Goal: Task Accomplishment & Management: Complete application form

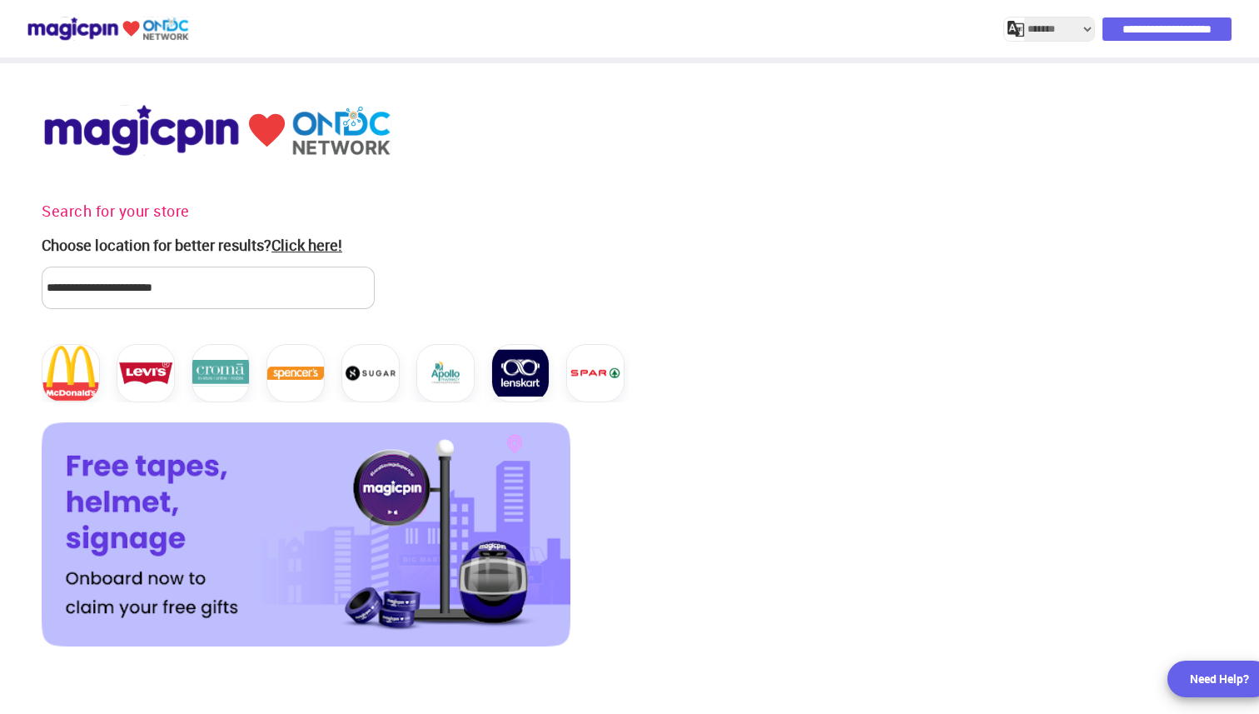
select select "*******"
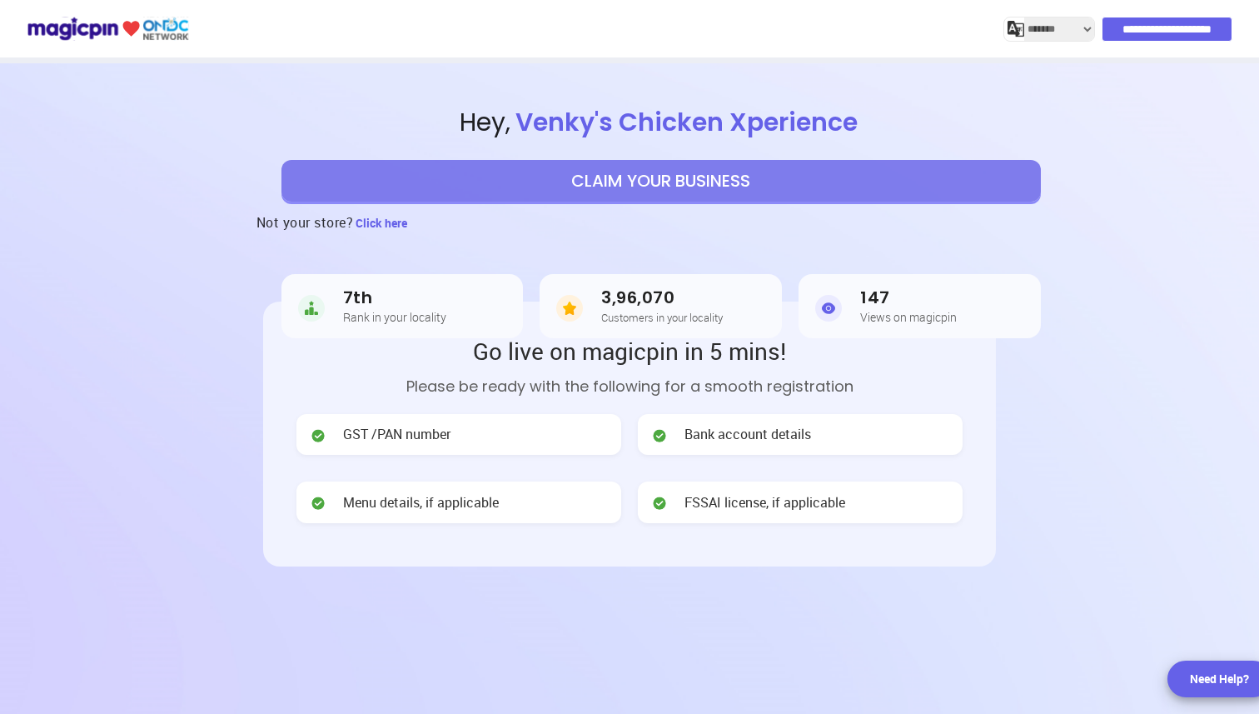
scroll to position [5, 0]
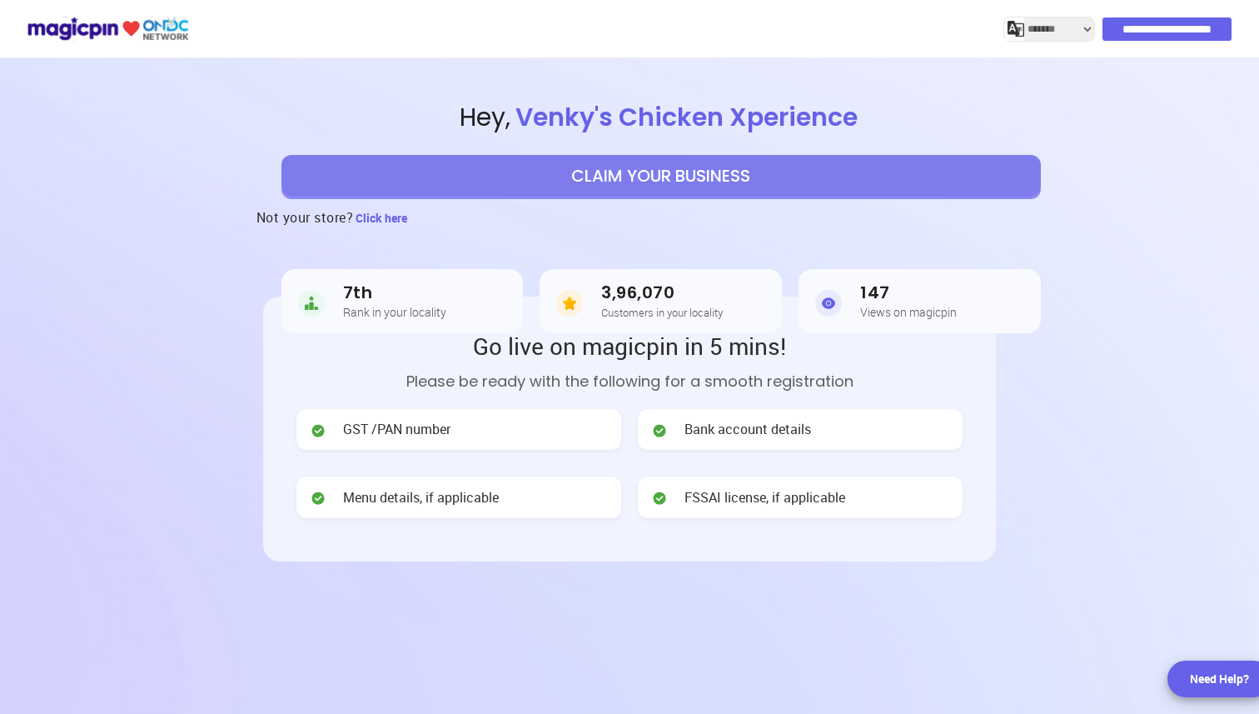
click at [797, 157] on button "CLAIM YOUR BUSINESS" at bounding box center [662, 176] width 760 height 42
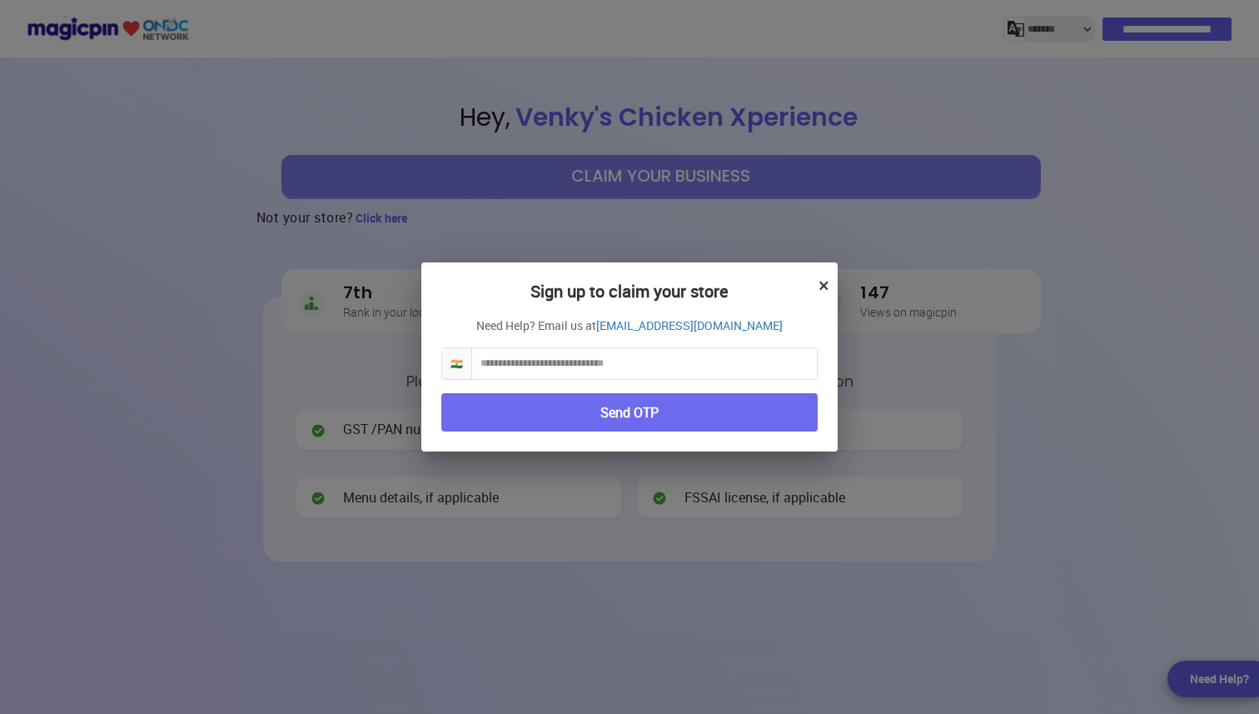
click at [705, 377] on input "text" at bounding box center [644, 363] width 345 height 31
type input "**********"
click at [715, 430] on button "Send OTP" at bounding box center [629, 412] width 377 height 39
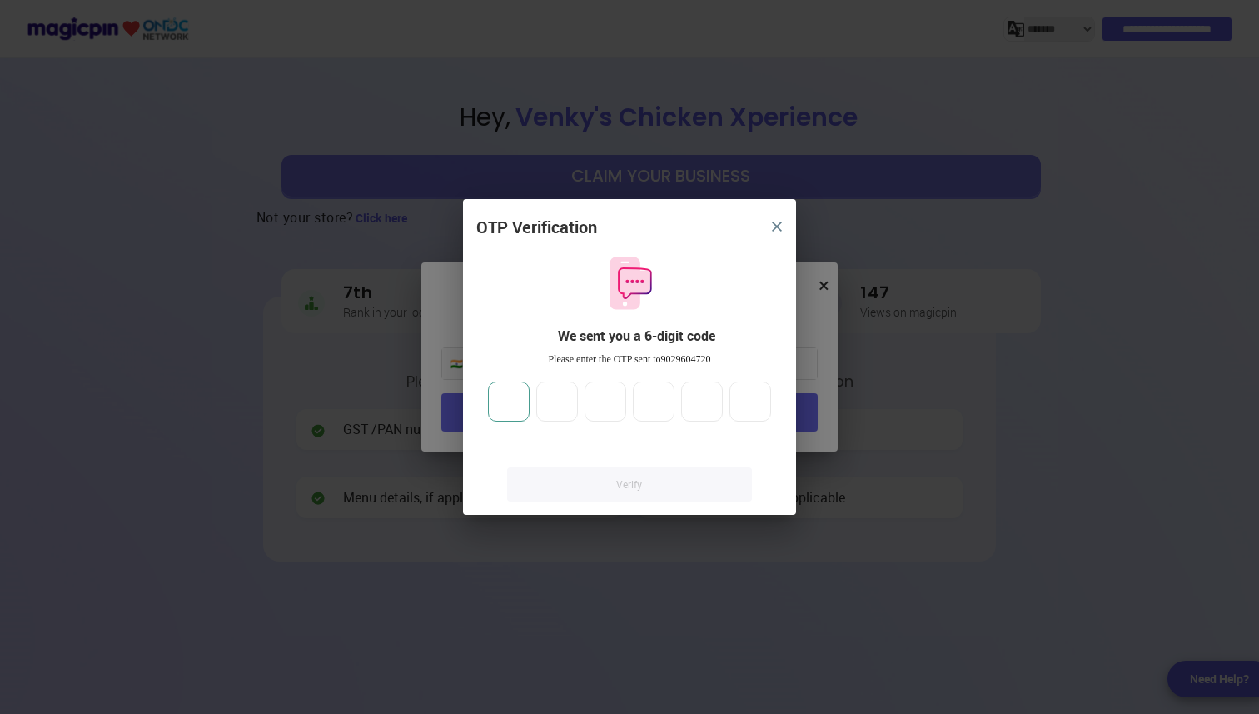
click at [520, 393] on input "number" at bounding box center [509, 402] width 42 height 40
type input "*"
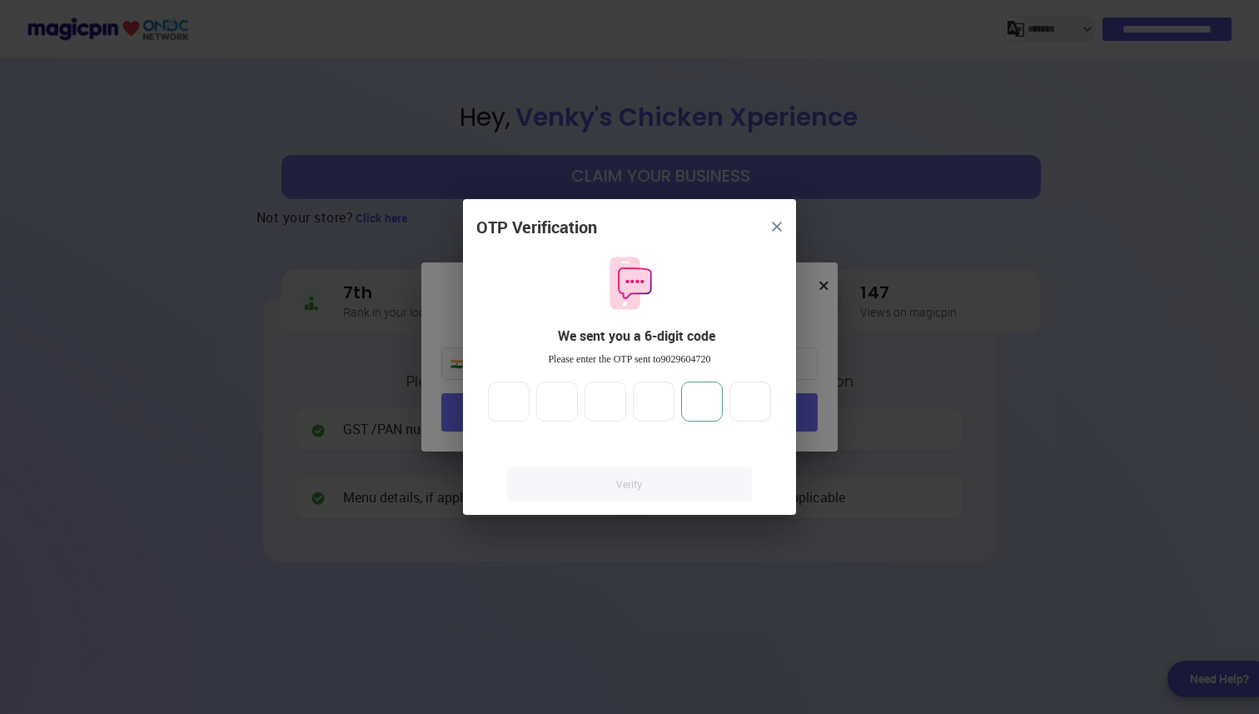
type input "*"
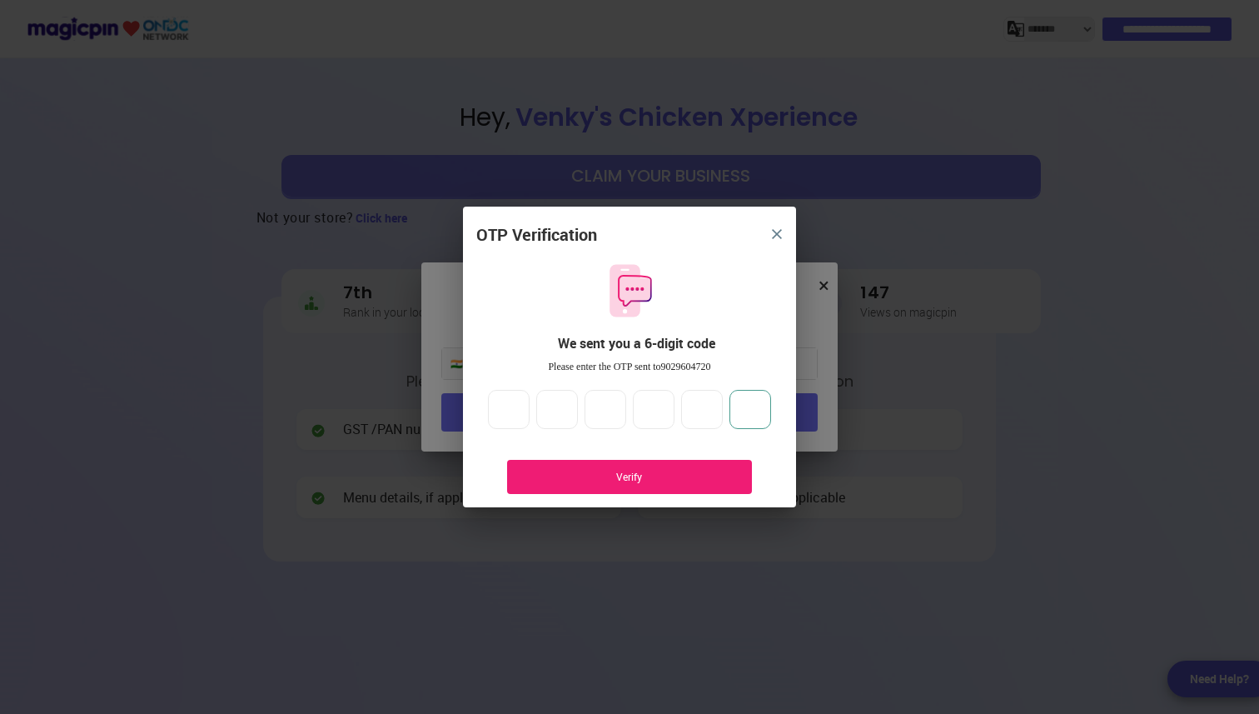
type input "*"
click at [526, 473] on div "Verify" at bounding box center [629, 477] width 245 height 34
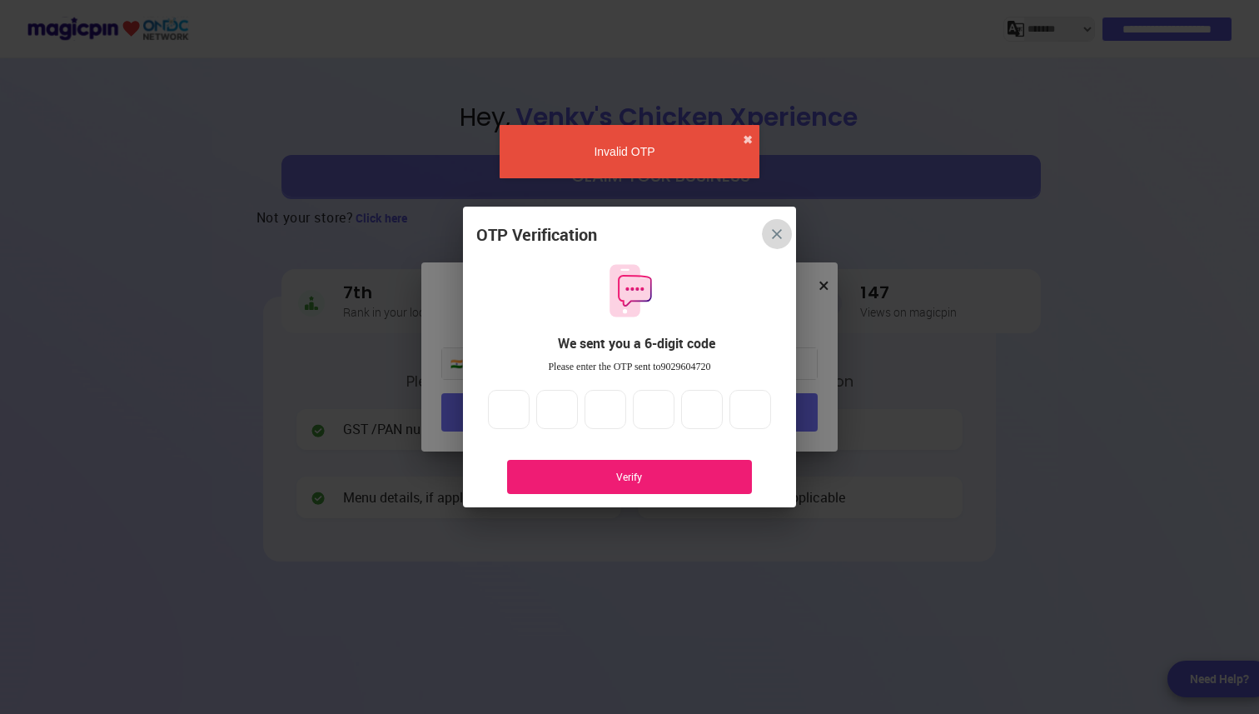
click at [785, 225] on button "close" at bounding box center [777, 234] width 30 height 30
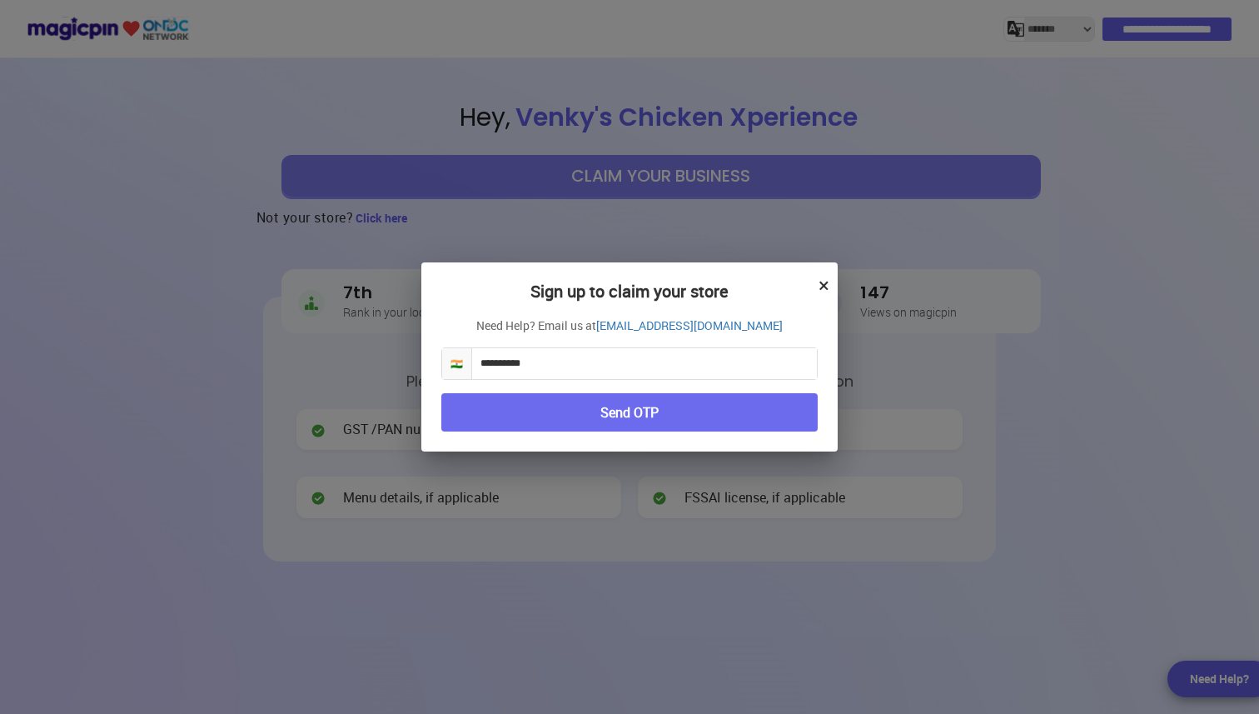
click at [618, 424] on button "Send OTP" at bounding box center [629, 412] width 377 height 39
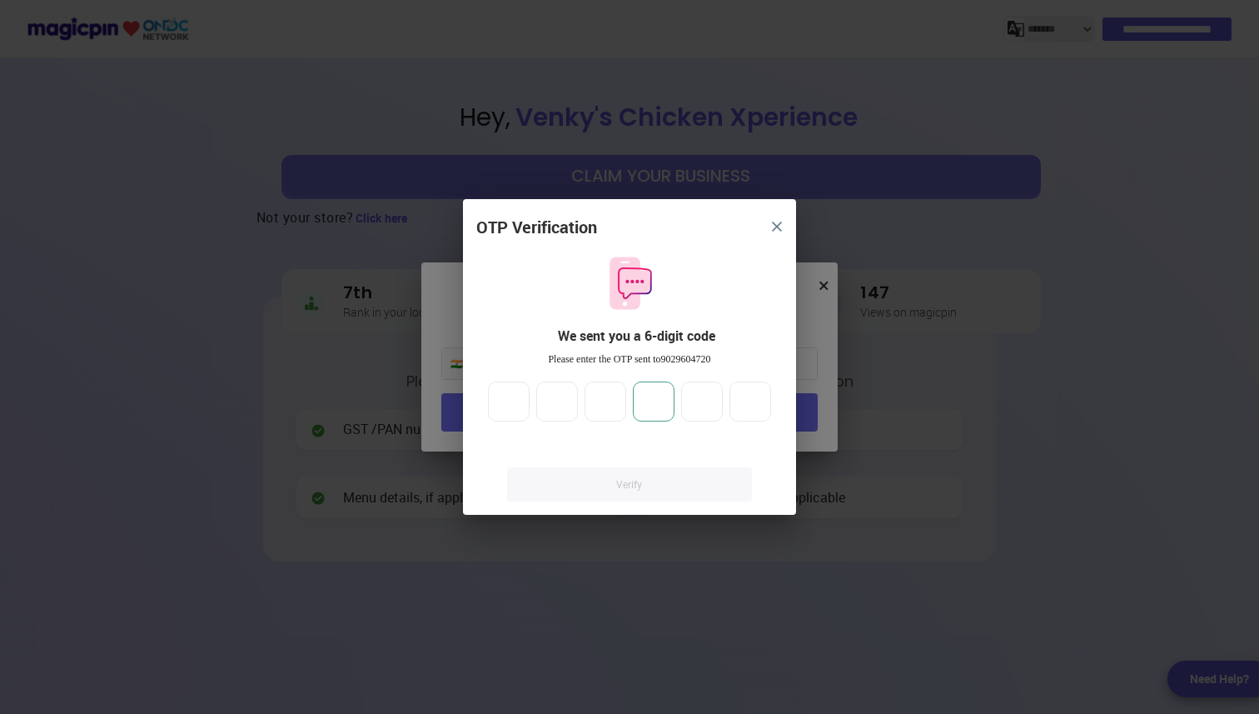
click at [642, 408] on input "number" at bounding box center [654, 402] width 42 height 40
click at [496, 413] on input "number" at bounding box center [509, 402] width 42 height 40
type input "*"
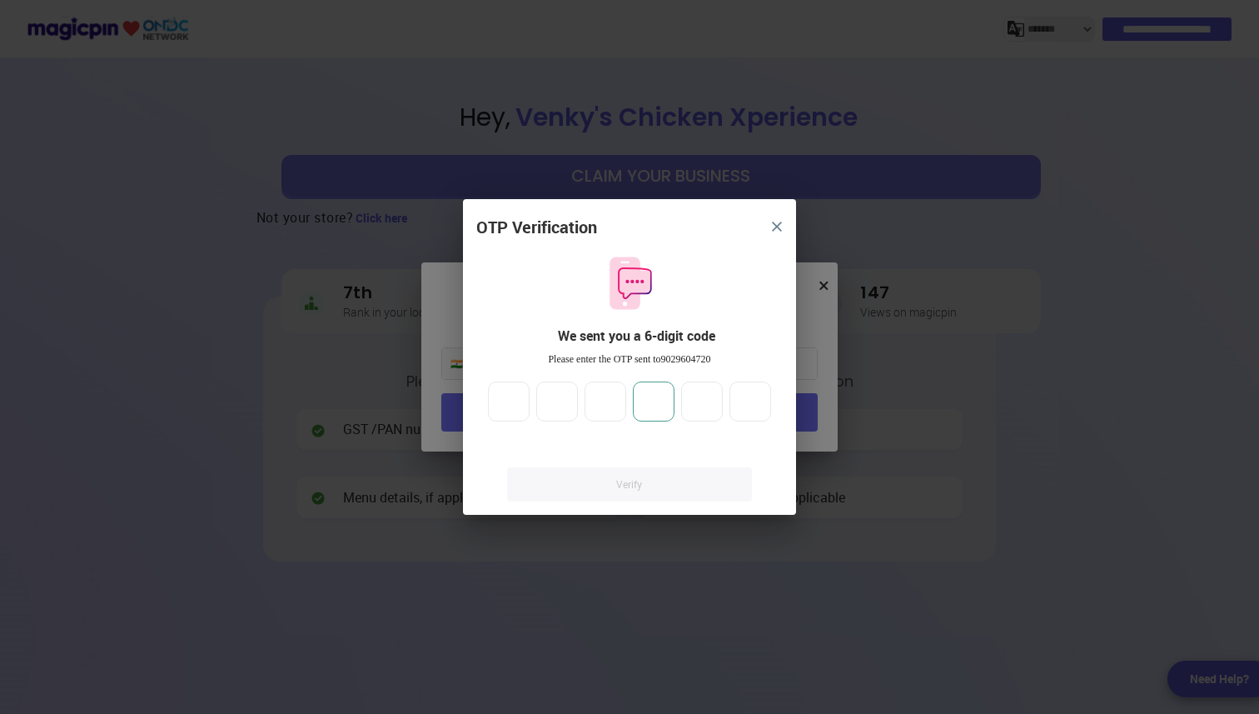
type input "*"
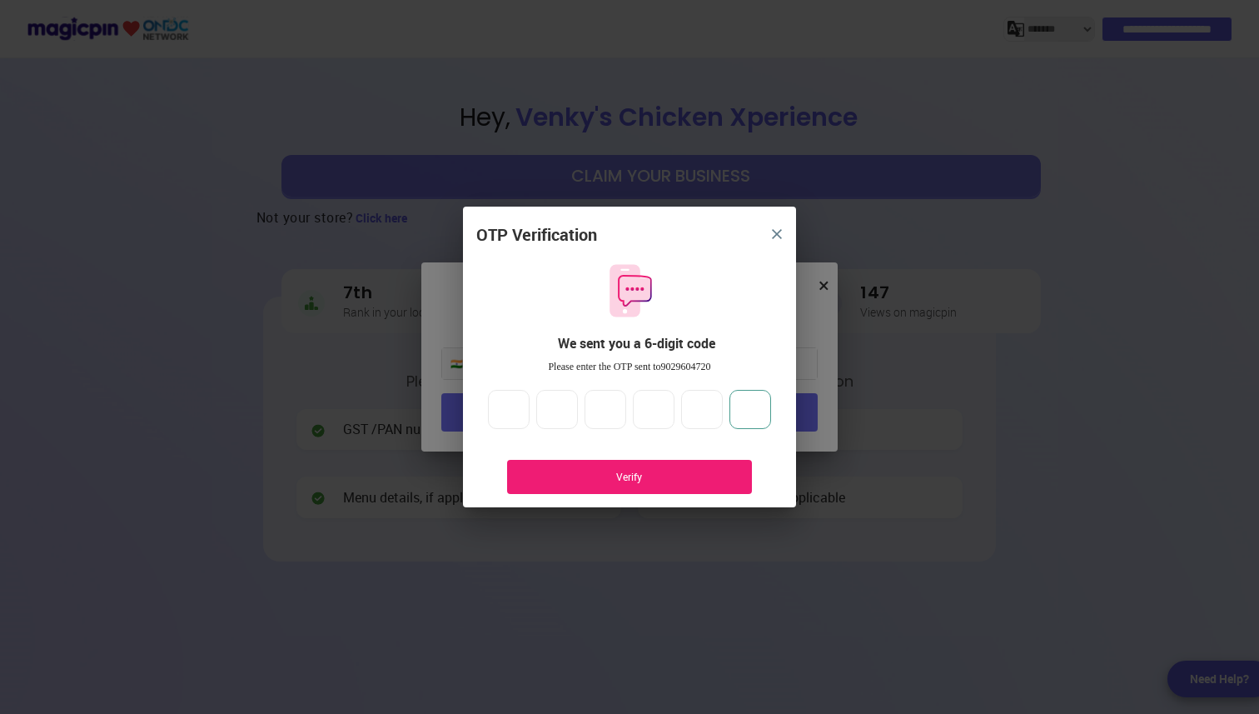
type input "*"
click at [561, 470] on div "Verify" at bounding box center [629, 477] width 195 height 14
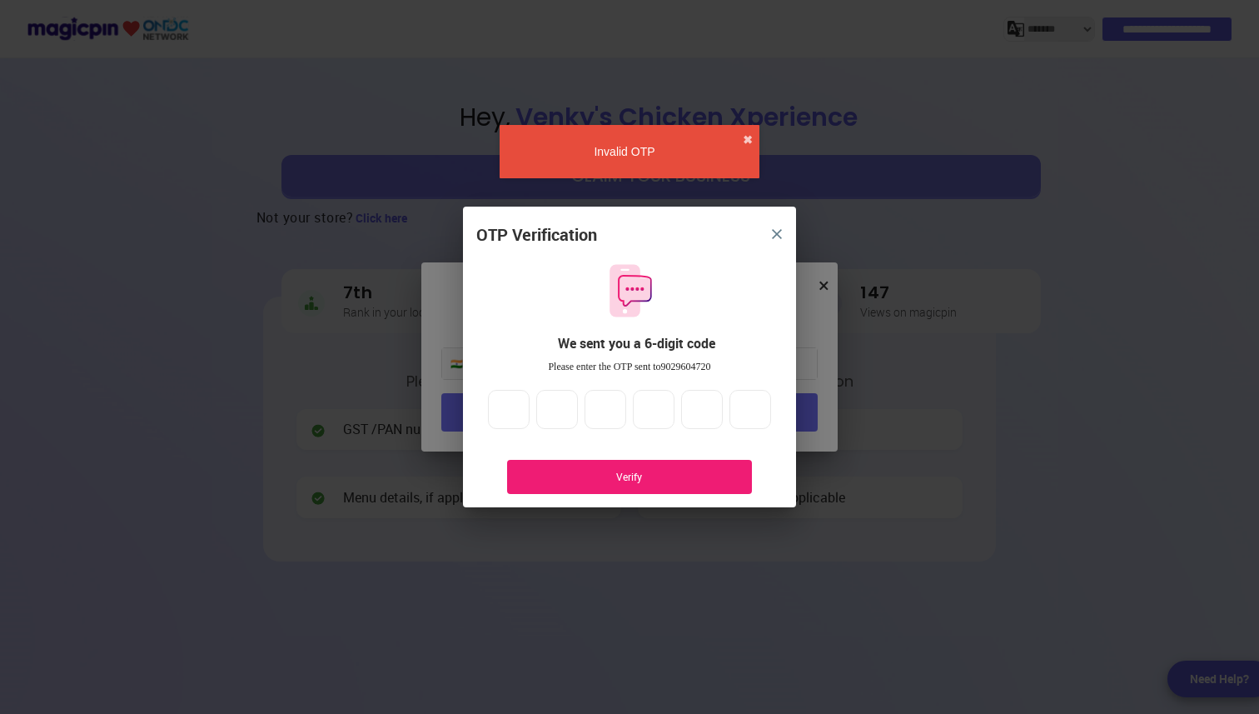
click at [775, 227] on button "close" at bounding box center [777, 234] width 30 height 30
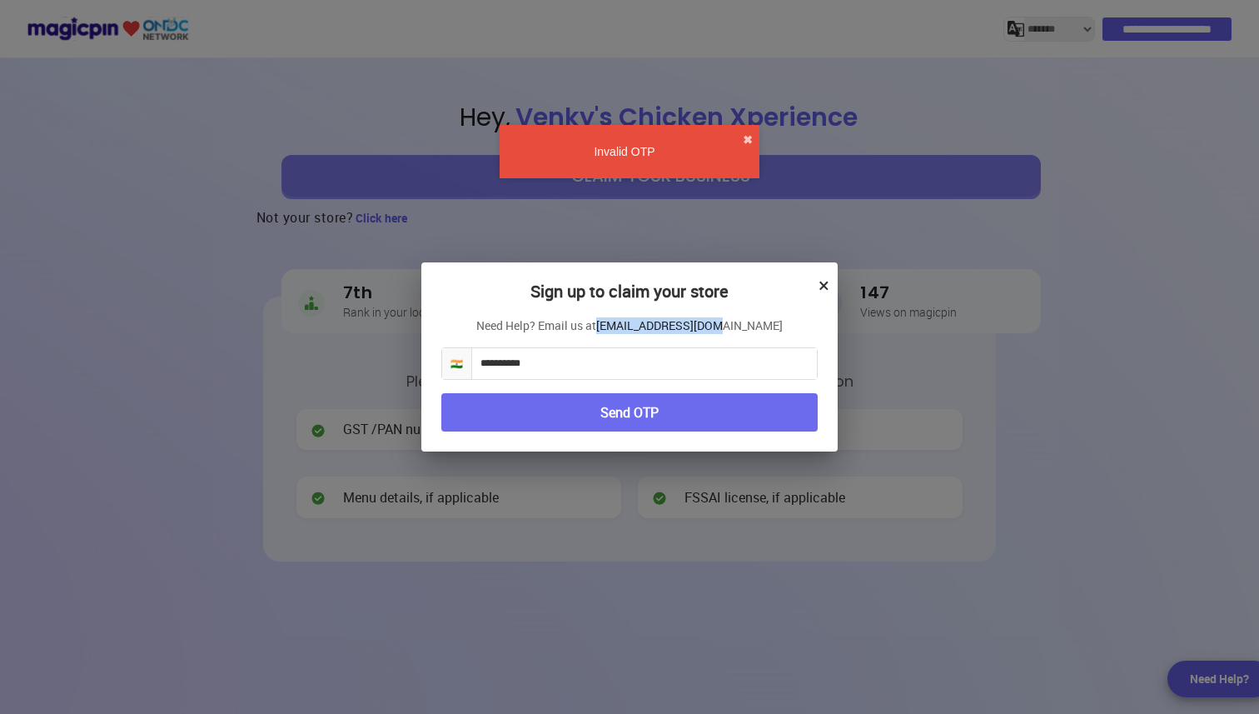
drag, startPoint x: 780, startPoint y: 326, endPoint x: 639, endPoint y: 332, distance: 141.7
click at [639, 332] on p "Need Help? Email us at [EMAIL_ADDRESS][DOMAIN_NAME]" at bounding box center [629, 325] width 377 height 17
copy link "[EMAIL_ADDRESS][DOMAIN_NAME]"
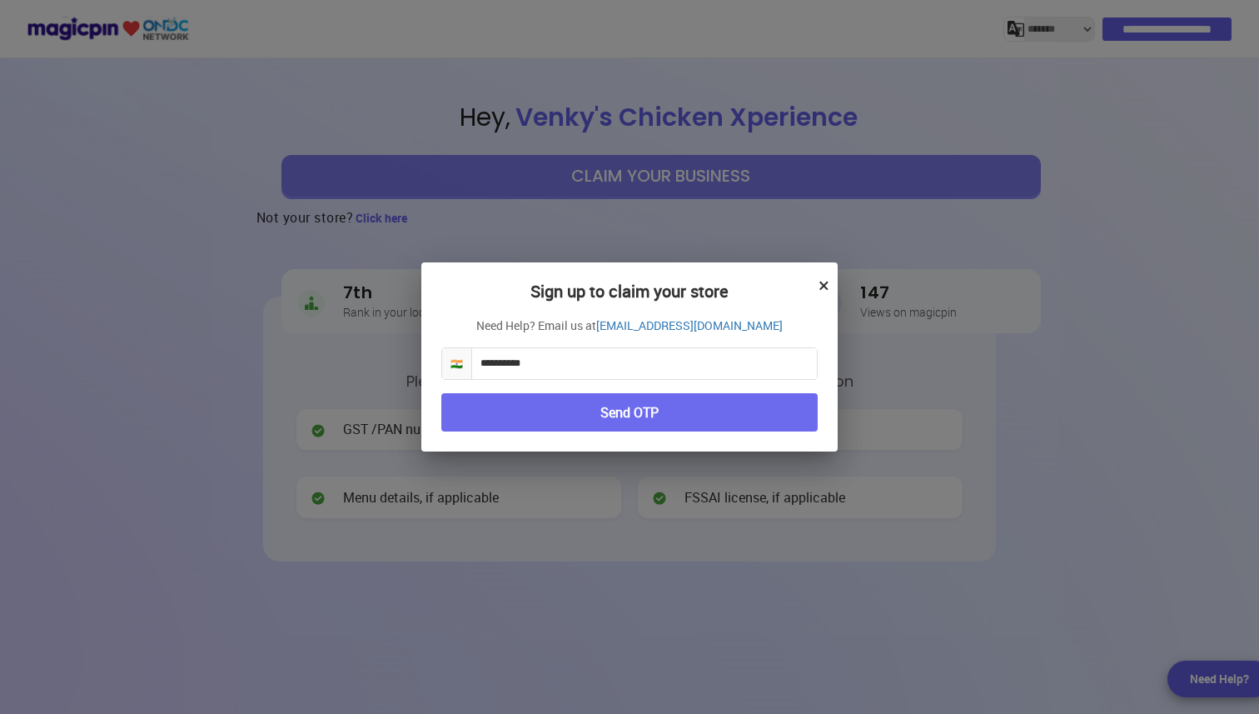
click at [843, 274] on div "**********" at bounding box center [629, 357] width 1259 height 714
